Goal: Task Accomplishment & Management: Use online tool/utility

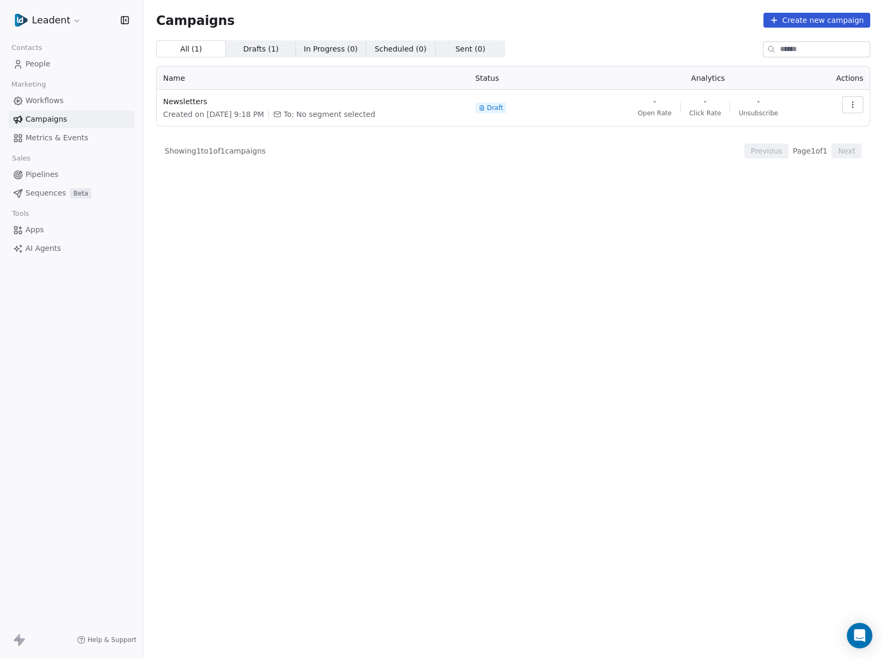
click at [496, 106] on span "Draft" at bounding box center [495, 108] width 16 height 8
click at [284, 112] on div "Created on [DATE] 9:18 PM To: No segment selected" at bounding box center [313, 114] width 300 height 11
click at [158, 100] on td "Newsletters Created on [DATE] 9:18 PM To: No segment selected" at bounding box center [313, 108] width 312 height 36
click at [174, 101] on span "Newsletters" at bounding box center [313, 101] width 300 height 11
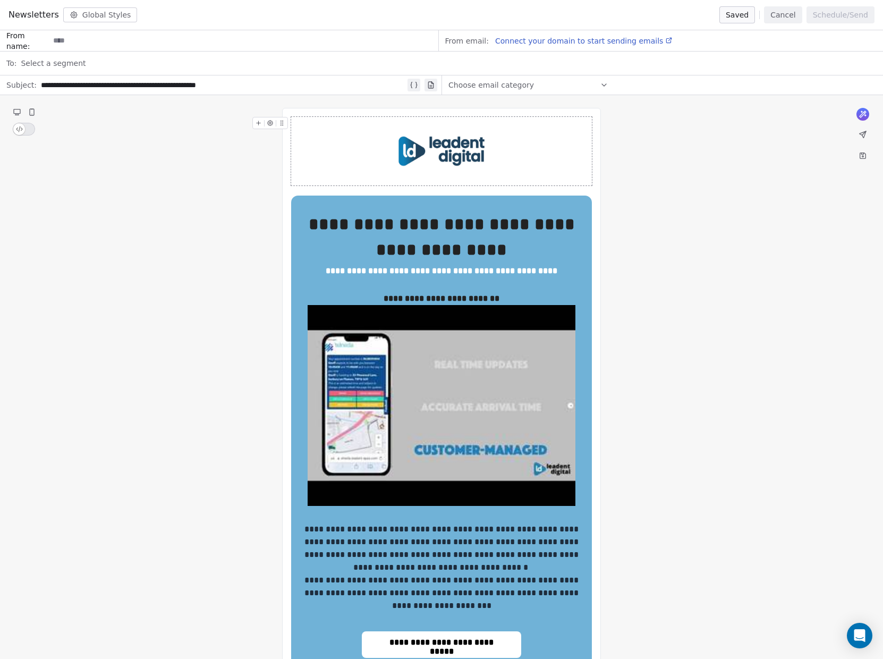
click at [509, 362] on img at bounding box center [442, 405] width 268 height 201
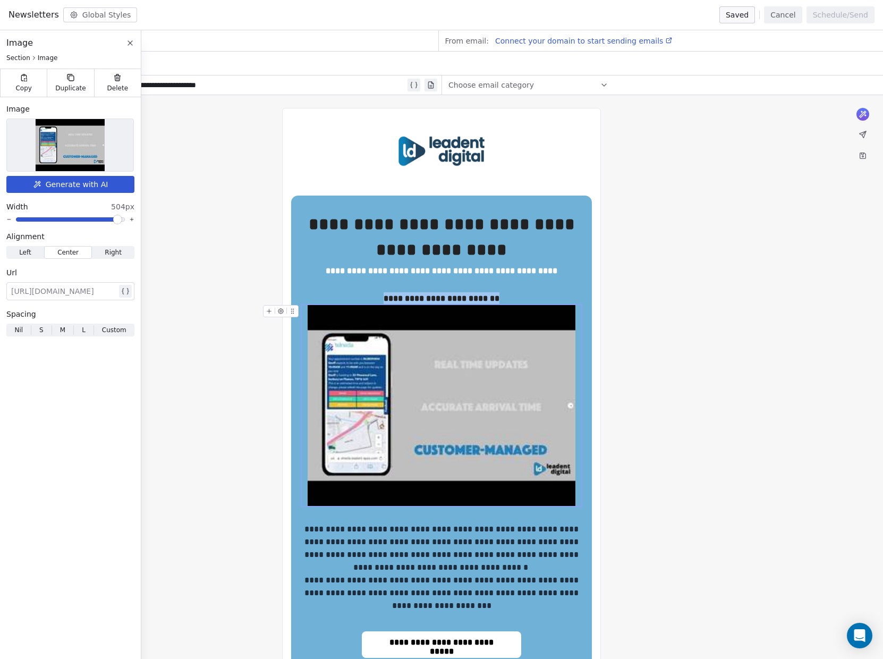
click at [364, 385] on img at bounding box center [442, 405] width 268 height 201
click at [468, 349] on img at bounding box center [442, 405] width 268 height 201
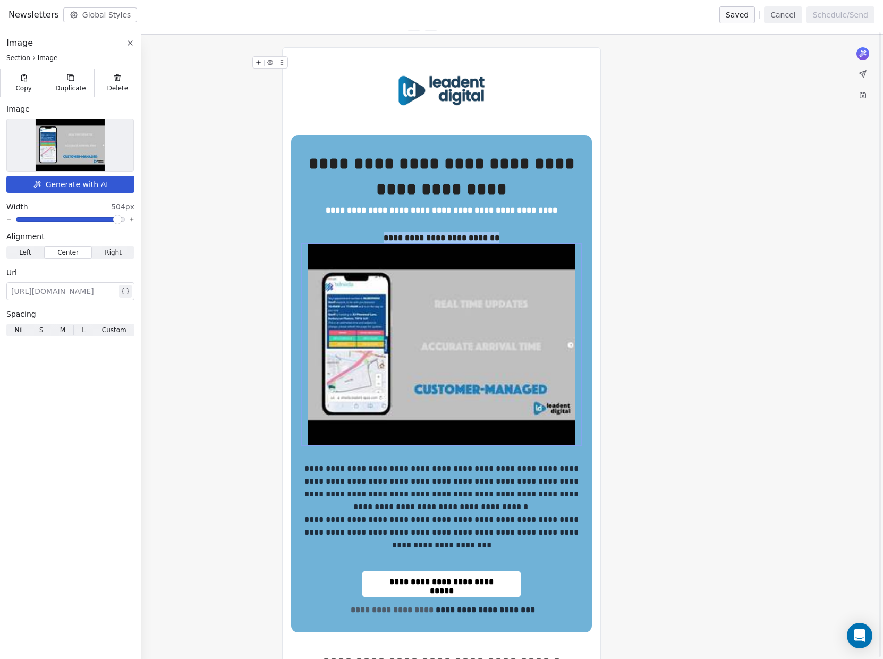
scroll to position [74, 0]
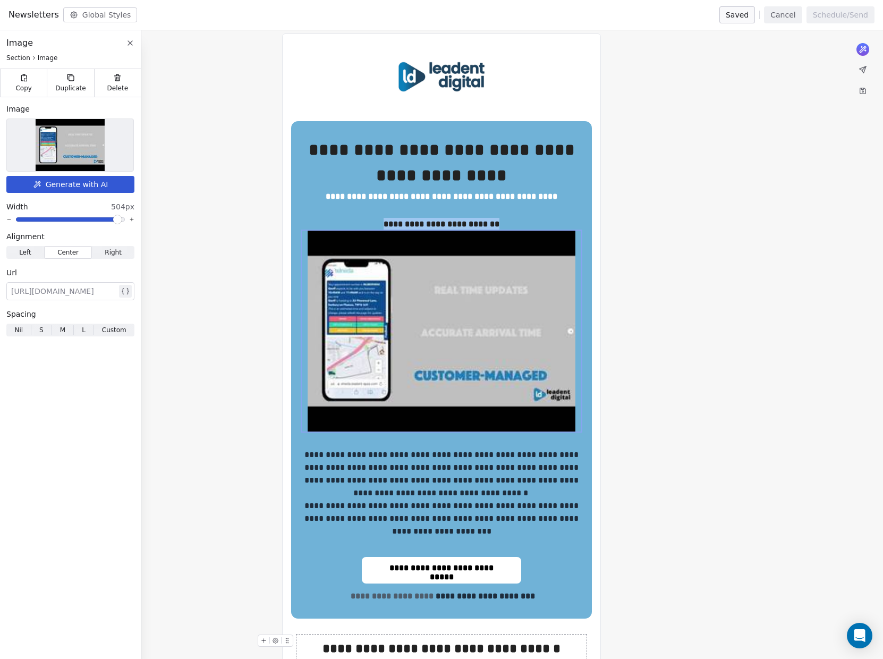
click at [861, 65] on icon at bounding box center [862, 69] width 8 height 8
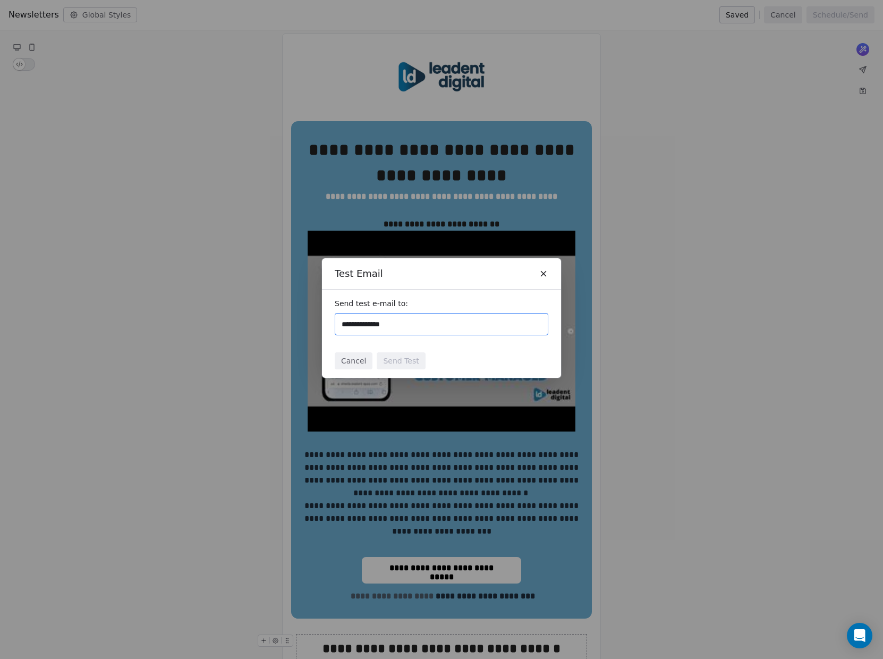
click at [422, 320] on input "**********" at bounding box center [441, 324] width 204 height 13
type input "**********"
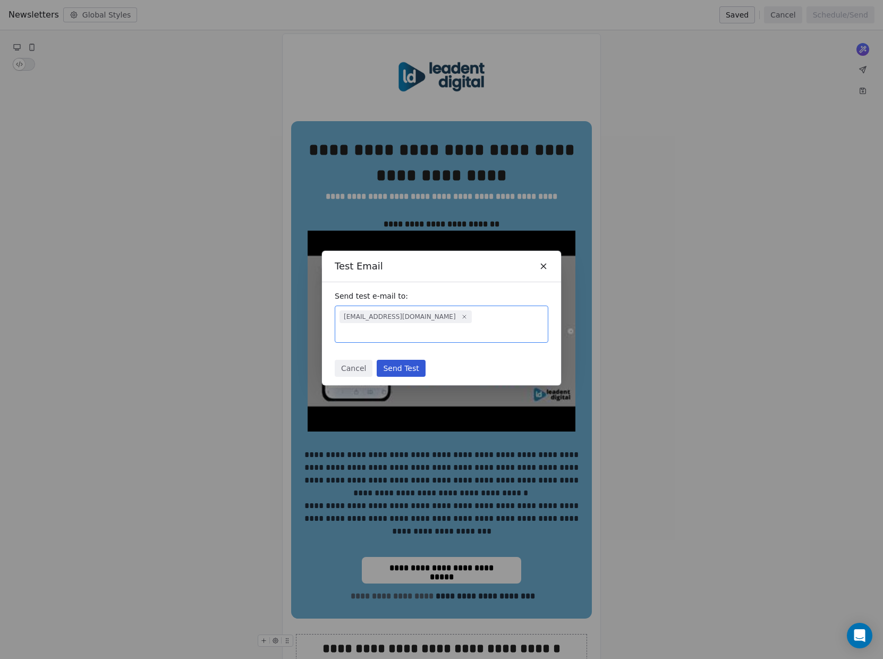
click at [428, 295] on div "Send test e-mail to: [EMAIL_ADDRESS][DOMAIN_NAME]" at bounding box center [441, 316] width 239 height 69
click at [411, 360] on button "Send Test" at bounding box center [401, 368] width 48 height 17
